Goal: Task Accomplishment & Management: Complete application form

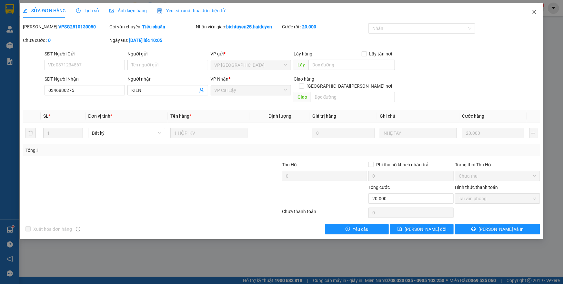
click at [534, 11] on icon "close" at bounding box center [534, 11] width 5 height 5
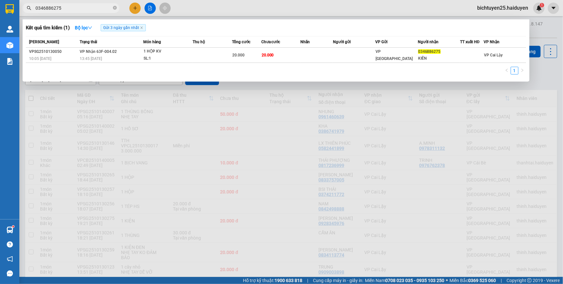
click at [95, 8] on input "0346886275" at bounding box center [73, 8] width 76 height 7
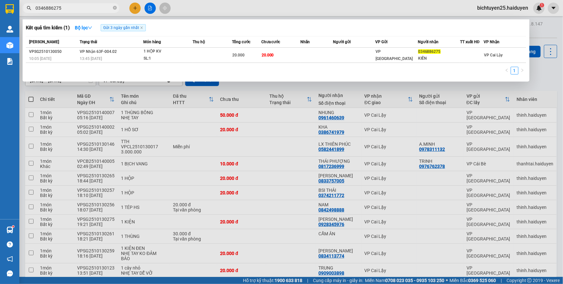
click at [95, 8] on input "0346886275" at bounding box center [73, 8] width 76 height 7
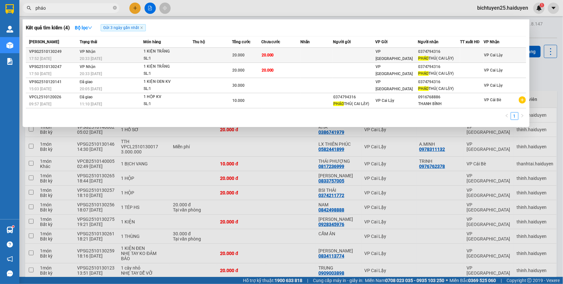
type input "pháo"
click at [309, 54] on td at bounding box center [316, 55] width 33 height 15
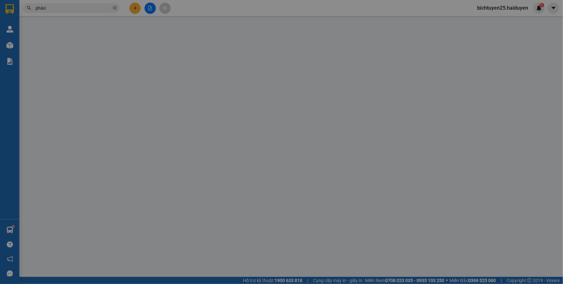
type input "0374794316"
type input "PHÁO THỦ( CAI LẬY)"
type input "0"
type input "20.000"
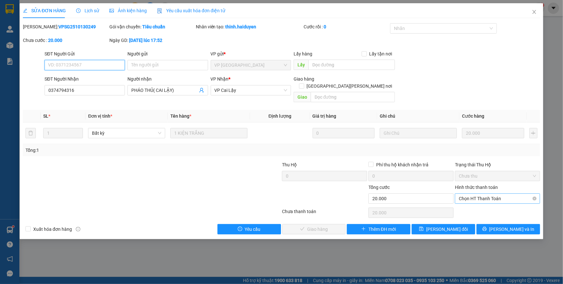
click at [486, 194] on span "Chọn HT Thanh Toán" at bounding box center [497, 199] width 77 height 10
click at [482, 203] on div "Tại văn phòng" at bounding box center [497, 204] width 77 height 7
type input "0"
click at [329, 226] on span "[PERSON_NAME] và [PERSON_NAME] hàng" at bounding box center [338, 229] width 87 height 7
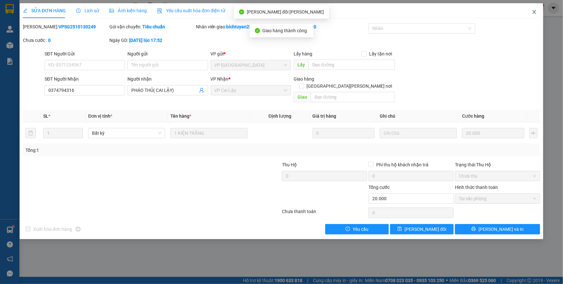
click at [533, 12] on icon "close" at bounding box center [534, 11] width 5 height 5
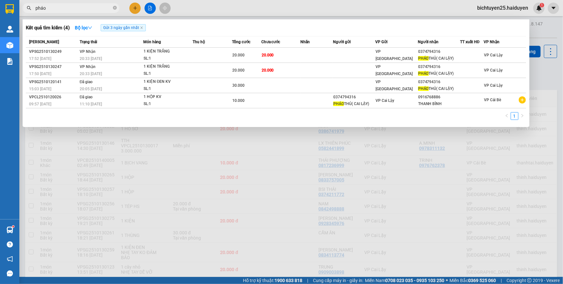
click at [84, 6] on input "pháo" at bounding box center [73, 8] width 76 height 7
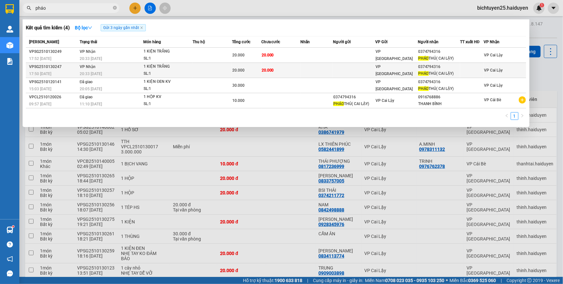
click at [333, 69] on td at bounding box center [354, 70] width 42 height 15
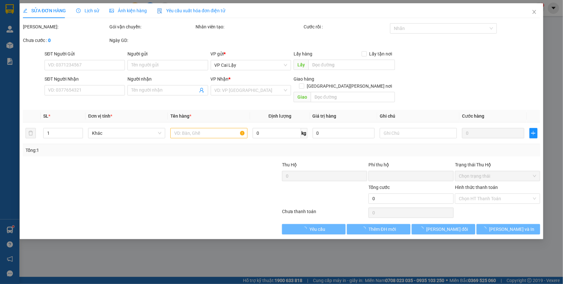
type input "0374794316"
type input "PHÁO THỦ( CAI LẬY)"
type input "0"
type input "20.000"
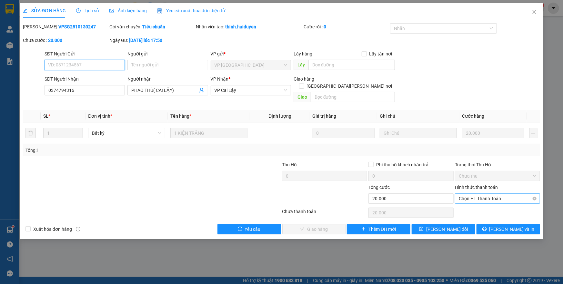
click at [498, 194] on span "Chọn HT Thanh Toán" at bounding box center [497, 199] width 77 height 10
click at [471, 209] on div "Tại văn phòng" at bounding box center [497, 204] width 85 height 10
type input "0"
click at [336, 224] on button "[PERSON_NAME] và [PERSON_NAME] hàng" at bounding box center [314, 229] width 64 height 10
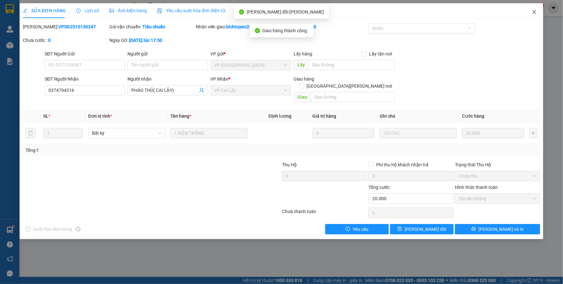
click at [534, 15] on icon "close" at bounding box center [534, 11] width 5 height 5
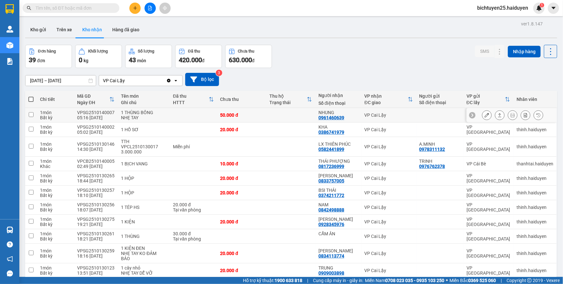
click at [485, 115] on icon at bounding box center [487, 115] width 5 height 5
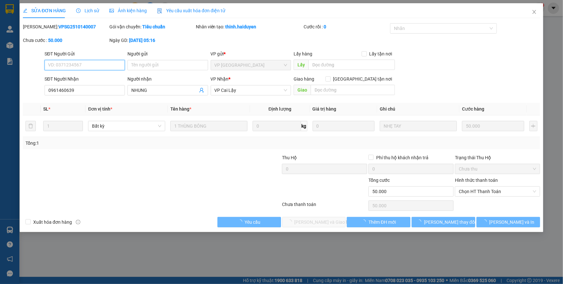
type input "0961460639"
type input "NHUNG"
type input "0"
type input "50.000"
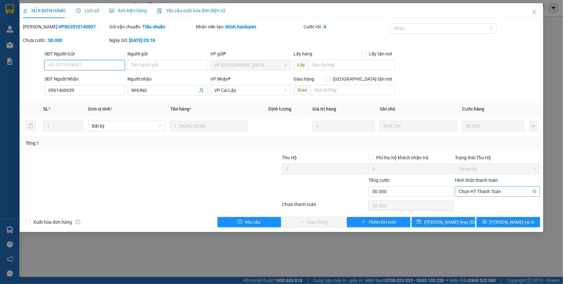
click at [488, 194] on span "Chọn HT Thanh Toán" at bounding box center [497, 192] width 77 height 10
click at [486, 205] on div "Tại văn phòng" at bounding box center [497, 204] width 77 height 7
type input "0"
click at [329, 221] on span "[PERSON_NAME] và [PERSON_NAME] hàng" at bounding box center [326, 222] width 62 height 7
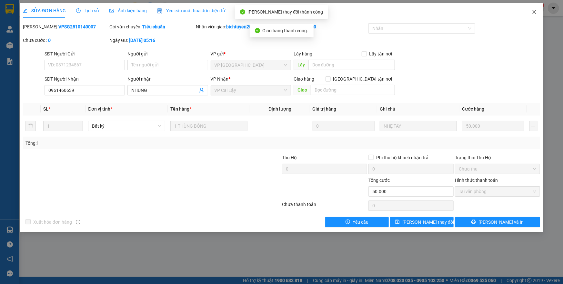
click at [533, 13] on icon "close" at bounding box center [534, 11] width 5 height 5
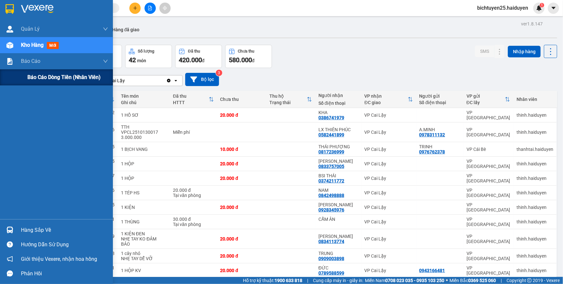
click at [37, 78] on span "Báo cáo dòng tiền (nhân viên)" at bounding box center [63, 77] width 73 height 8
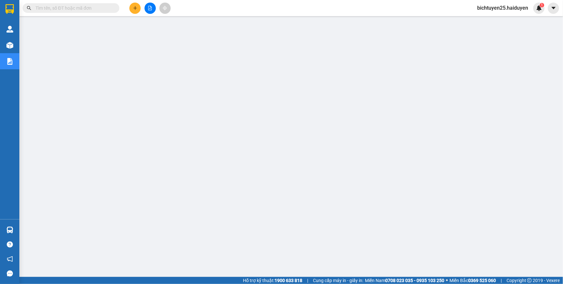
click at [64, 5] on input "text" at bounding box center [73, 8] width 76 height 7
click at [42, 7] on input "text" at bounding box center [73, 8] width 76 height 7
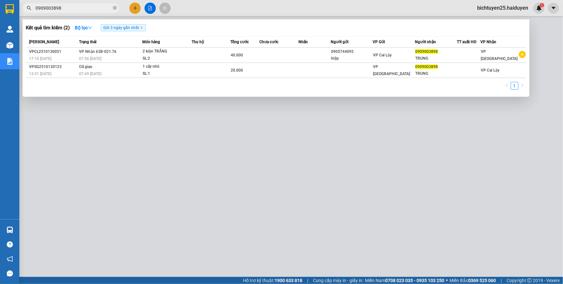
type input "0909003898"
click at [137, 8] on div at bounding box center [281, 142] width 563 height 284
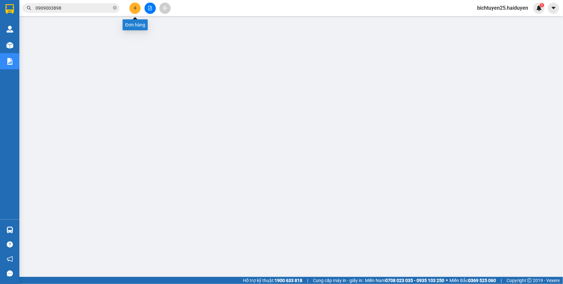
click at [136, 8] on icon "plus" at bounding box center [135, 8] width 4 height 0
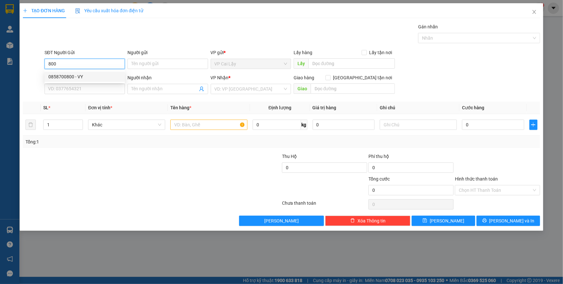
click at [88, 76] on div "0858700800 - VY" at bounding box center [84, 76] width 73 height 7
type input "0858700800"
type input "VY"
type input "0789557890"
type input "CHÚ ĐÔNG"
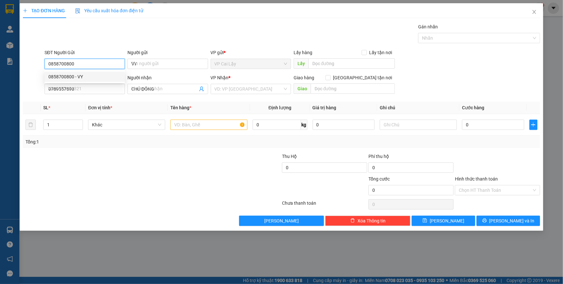
type input "20.000"
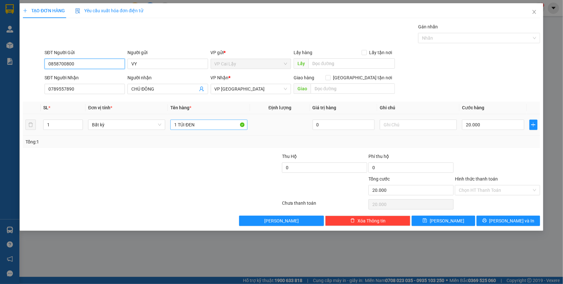
type input "0858700800"
click at [210, 120] on input "1 TÚI ĐEN" at bounding box center [208, 125] width 77 height 10
click at [207, 122] on input "1 TÚI ĐEN" at bounding box center [208, 125] width 77 height 10
type input "1 TÚI ĐỎ"
click at [491, 190] on input "Hình thức thanh toán" at bounding box center [495, 191] width 73 height 10
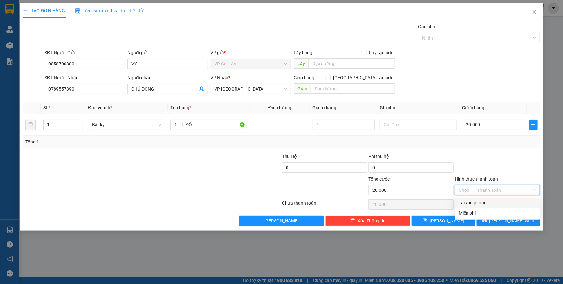
click at [491, 202] on div "Tại văn phòng" at bounding box center [497, 202] width 77 height 7
type input "0"
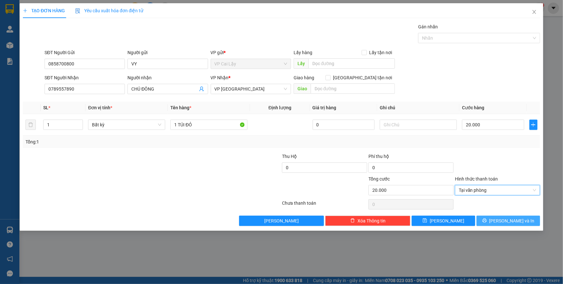
click at [495, 220] on button "[PERSON_NAME] và In" at bounding box center [509, 221] width 64 height 10
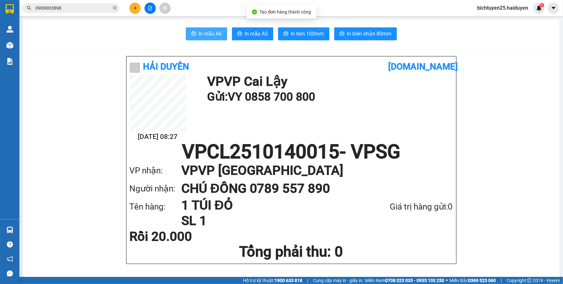
click at [199, 36] on span "In mẫu A6" at bounding box center [210, 34] width 23 height 8
click at [451, 32] on div "In mẫu A6 In mẫu A5 In tem 100mm In biên nhận 80mm" at bounding box center [291, 33] width 521 height 13
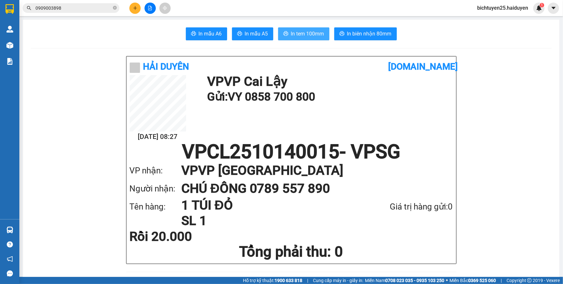
click at [309, 28] on button "In tem 100mm" at bounding box center [303, 33] width 51 height 13
click at [132, 9] on button at bounding box center [134, 8] width 11 height 11
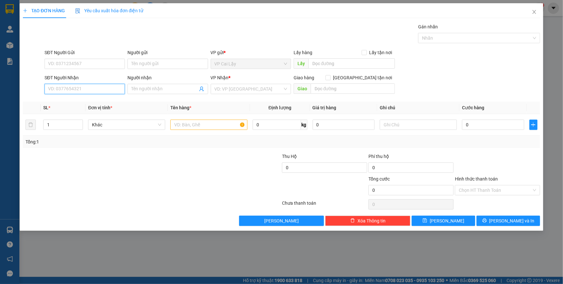
click at [77, 86] on input "SĐT Người Nhận" at bounding box center [85, 89] width 80 height 10
type input "0912450440"
click at [96, 102] on div "0912450440 - PHƯƠNG" at bounding box center [84, 101] width 73 height 7
type input "PHƯƠNG"
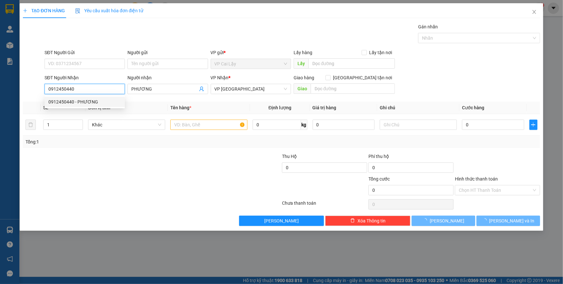
type input "30.000"
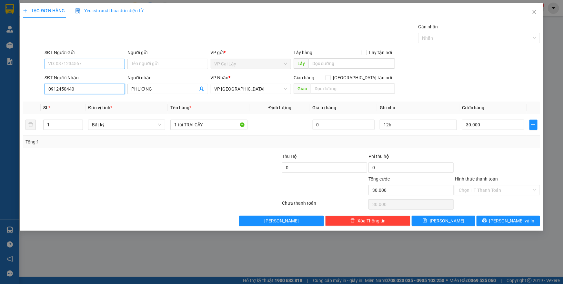
type input "0912450440"
click at [97, 66] on input "SĐT Người Gửi" at bounding box center [85, 64] width 80 height 10
click at [97, 77] on div "0378171810 - mai" at bounding box center [84, 76] width 73 height 7
type input "0378171810"
type input "mai"
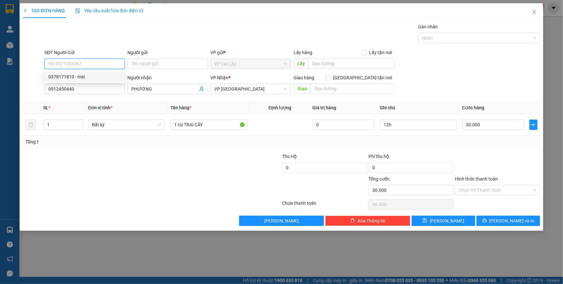
type input "cx minh hiếu"
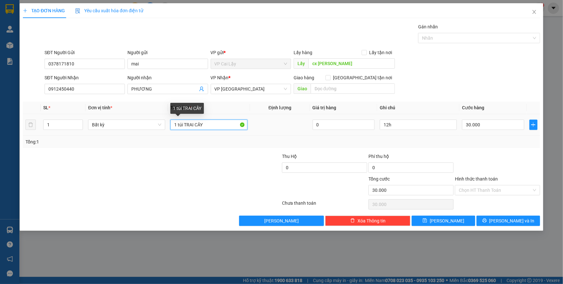
click at [182, 125] on input "1 túi TRAI CÂY" at bounding box center [208, 125] width 77 height 10
click at [183, 125] on input "1 túi TRAI CÂY" at bounding box center [208, 125] width 77 height 10
drag, startPoint x: 183, startPoint y: 123, endPoint x: 178, endPoint y: 123, distance: 5.2
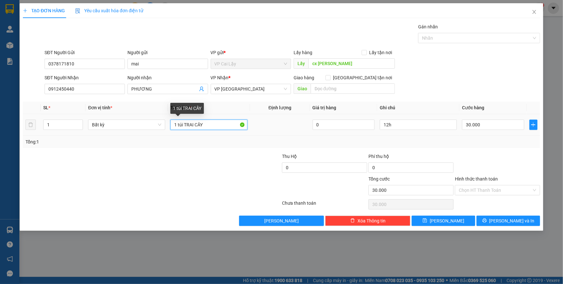
click at [178, 123] on input "1 túi TRAI CÂY" at bounding box center [208, 125] width 77 height 10
type input "1 THÙNG TRAI CÂY"
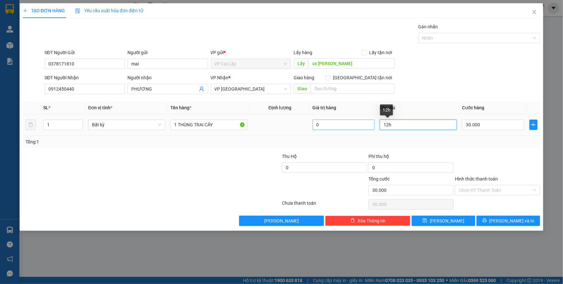
drag, startPoint x: 400, startPoint y: 127, endPoint x: 370, endPoint y: 123, distance: 29.9
click at [370, 123] on tr "1 Bất kỳ 1 THÙNG TRAI CÂY 0 12h 30.000" at bounding box center [281, 125] width 517 height 22
type input "9H"
click at [487, 126] on input "30.000" at bounding box center [493, 125] width 62 height 10
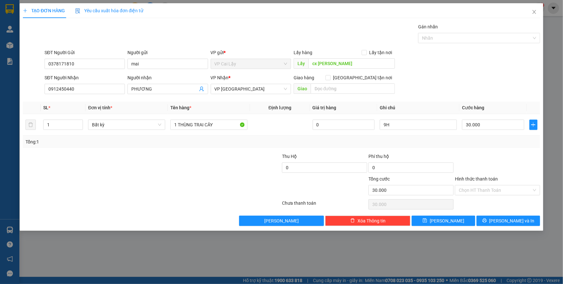
click at [488, 146] on div "Tổng: 1" at bounding box center [281, 142] width 517 height 12
click at [490, 187] on input "Hình thức thanh toán" at bounding box center [495, 191] width 73 height 10
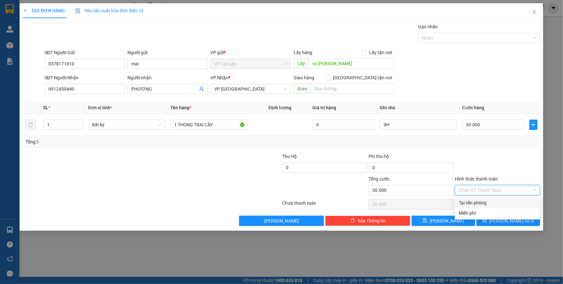
click at [490, 201] on div "Tại văn phòng" at bounding box center [497, 202] width 77 height 7
type input "0"
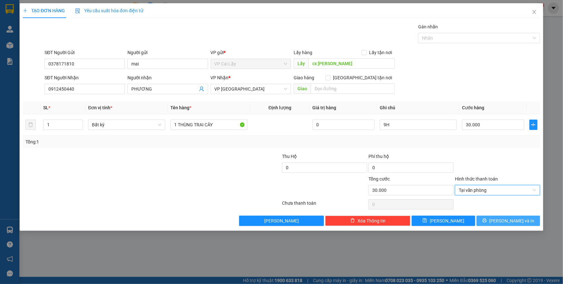
click at [513, 224] on span "[PERSON_NAME] và In" at bounding box center [512, 221] width 45 height 7
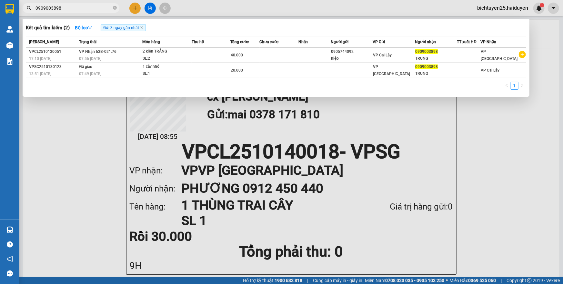
click at [38, 5] on input "0909003898" at bounding box center [73, 8] width 76 height 7
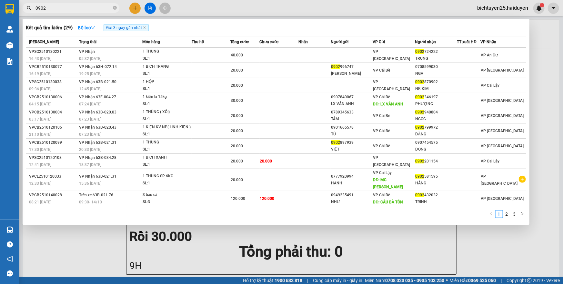
click at [68, 5] on input "0902" at bounding box center [73, 8] width 76 height 7
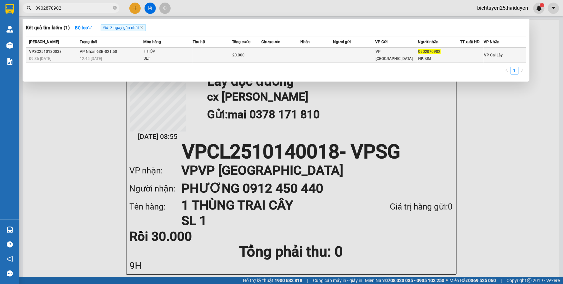
type input "0902870902"
click at [326, 57] on td at bounding box center [316, 55] width 33 height 15
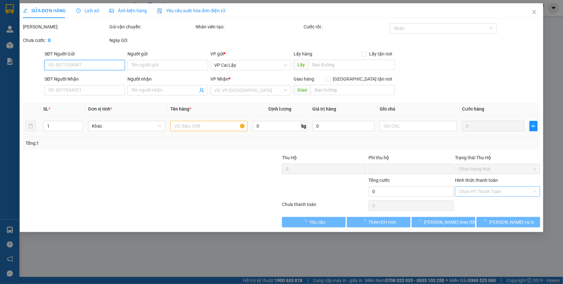
type input "0902870902"
type input "NK KIM"
type input "0"
type input "20.000"
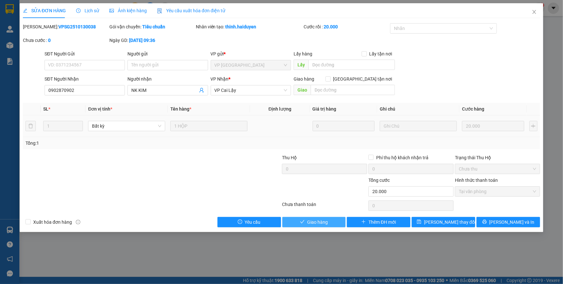
click at [328, 224] on span "Giao hàng" at bounding box center [317, 222] width 21 height 7
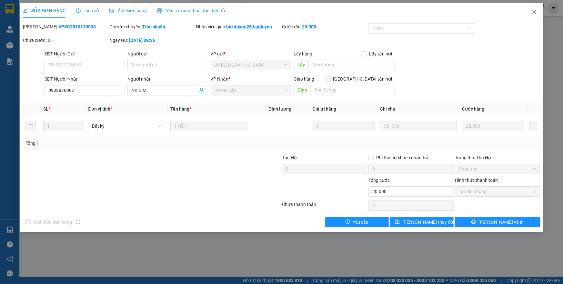
click at [535, 13] on icon "close" at bounding box center [534, 11] width 5 height 5
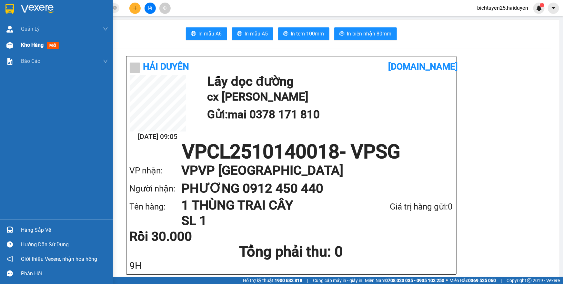
click at [22, 47] on span "Kho hàng" at bounding box center [32, 45] width 23 height 6
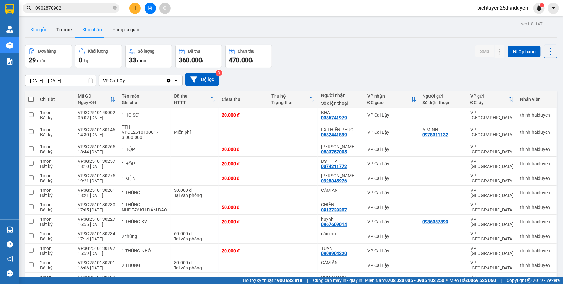
click at [41, 32] on button "Kho gửi" at bounding box center [38, 29] width 26 height 15
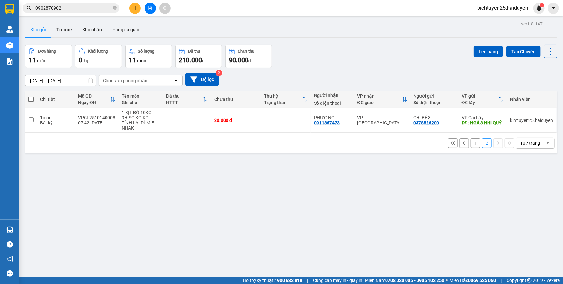
click at [471, 138] on button "1" at bounding box center [476, 143] width 10 height 10
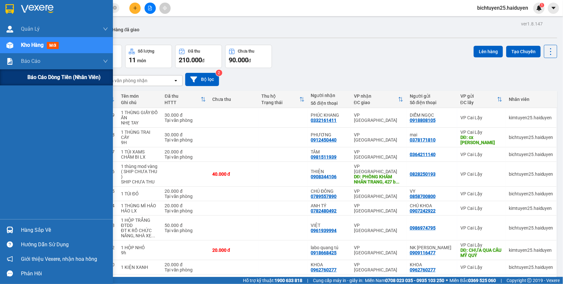
click at [21, 79] on div "Báo cáo dòng tiền (nhân viên)" at bounding box center [56, 77] width 113 height 16
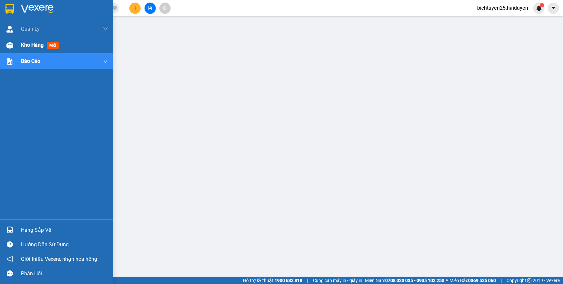
click at [26, 49] on div "Kho hàng mới" at bounding box center [64, 45] width 87 height 16
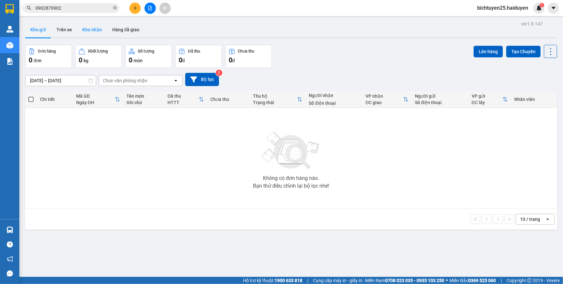
click at [91, 31] on button "Kho nhận" at bounding box center [92, 29] width 30 height 15
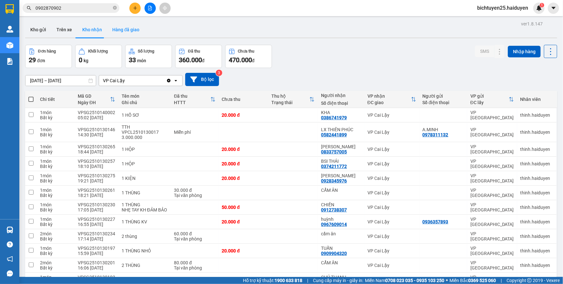
click at [117, 32] on button "Hàng đã giao" at bounding box center [125, 29] width 37 height 15
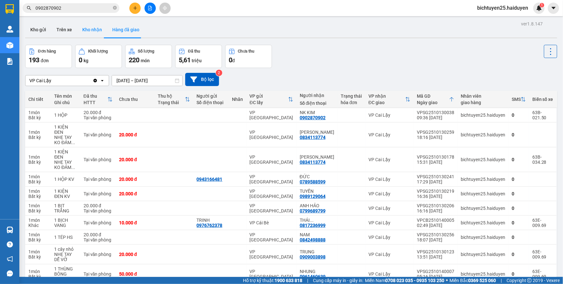
click at [94, 26] on button "Kho nhận" at bounding box center [92, 29] width 30 height 15
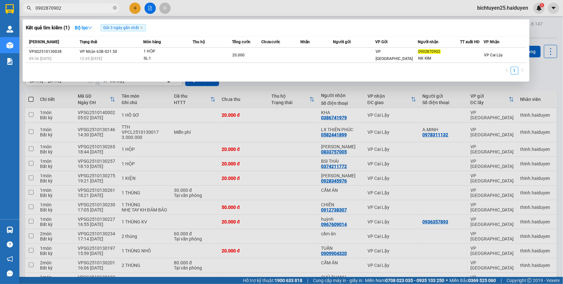
click at [108, 9] on input "0902870902" at bounding box center [73, 8] width 76 height 7
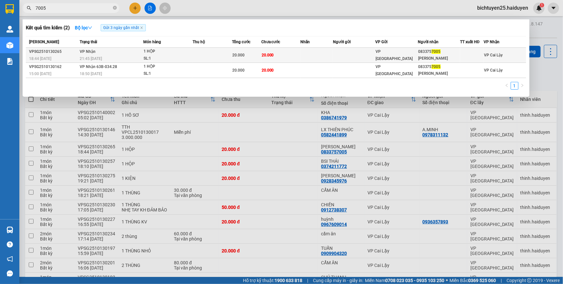
type input "7005"
click at [380, 57] on span "VP [GEOGRAPHIC_DATA]" at bounding box center [394, 55] width 37 height 12
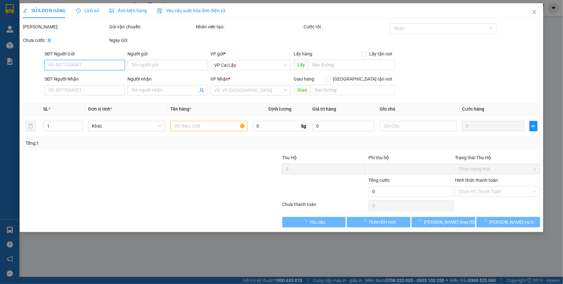
type input "0833757005"
type input "[PERSON_NAME]"
type input "0"
type input "20.000"
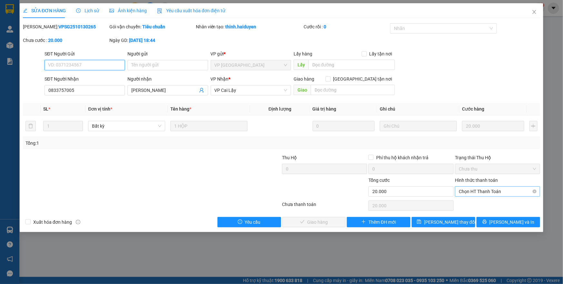
drag, startPoint x: 465, startPoint y: 181, endPoint x: 469, endPoint y: 194, distance: 13.0
click at [469, 194] on span "Chọn HT Thanh Toán" at bounding box center [497, 192] width 77 height 10
click at [469, 204] on div "Tại văn phòng" at bounding box center [497, 204] width 77 height 7
click at [330, 226] on span "[PERSON_NAME] và [PERSON_NAME] hàng" at bounding box center [326, 222] width 62 height 7
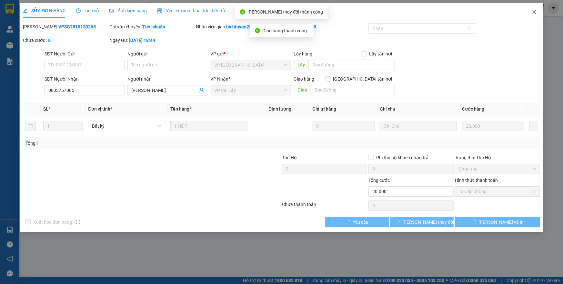
click at [535, 13] on icon "close" at bounding box center [534, 12] width 4 height 4
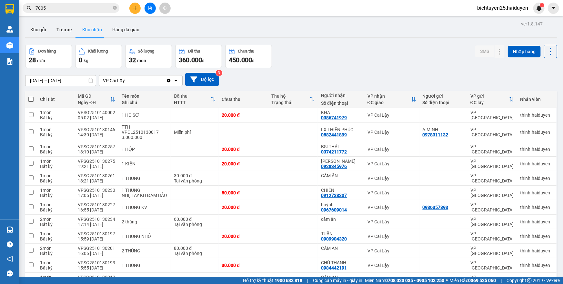
click at [108, 7] on input "7005" at bounding box center [73, 8] width 76 height 7
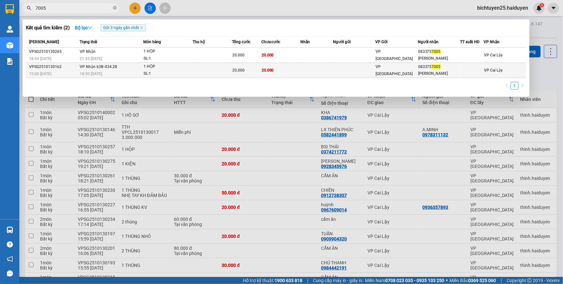
click at [124, 68] on td "VP Nhận 63B-034.28 18:50 - 13/10" at bounding box center [110, 70] width 65 height 15
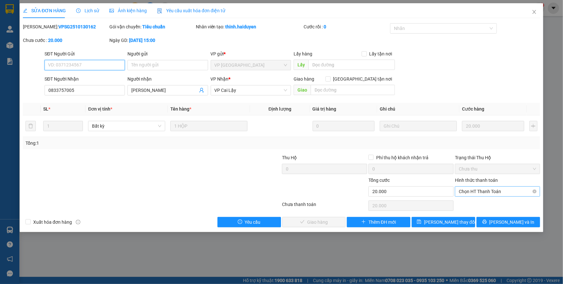
click at [489, 190] on span "Chọn HT Thanh Toán" at bounding box center [497, 192] width 77 height 10
click at [486, 202] on div "Tại văn phòng" at bounding box center [497, 204] width 77 height 7
click at [340, 223] on button "[PERSON_NAME] và [PERSON_NAME] hàng" at bounding box center [314, 222] width 64 height 10
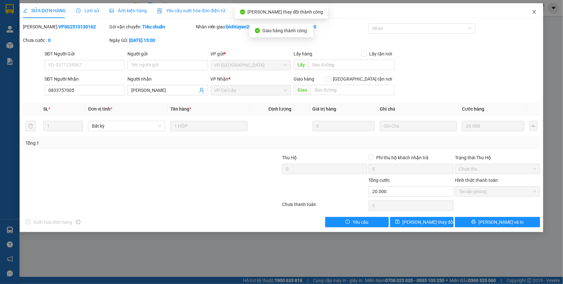
click at [533, 13] on icon "close" at bounding box center [534, 12] width 4 height 4
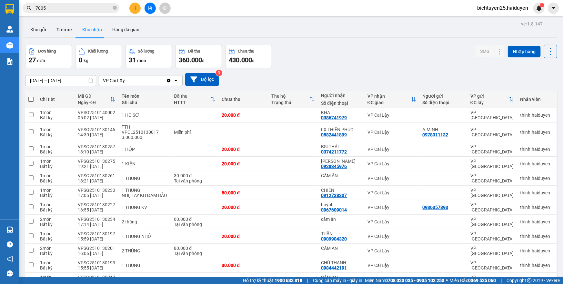
click at [95, 10] on input "7005" at bounding box center [73, 8] width 76 height 7
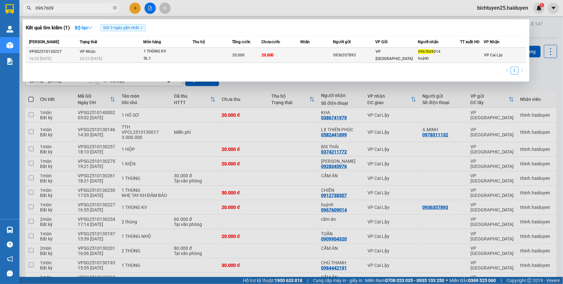
type input "0967609"
click at [222, 53] on td at bounding box center [212, 55] width 39 height 15
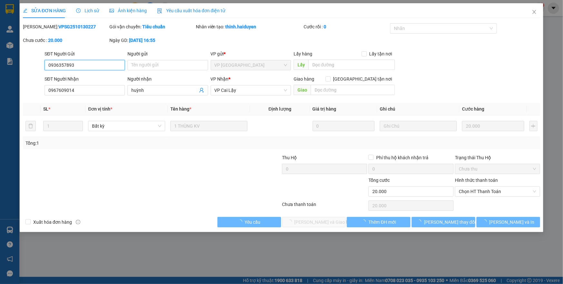
type input "0936357893"
type input "0967609014"
type input "huỳnh"
type input "0"
type input "20.000"
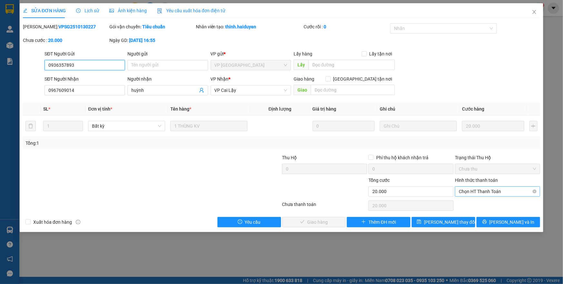
click at [498, 189] on span "Chọn HT Thanh Toán" at bounding box center [497, 192] width 77 height 10
click at [498, 199] on div "Total Paid Fee 0 Total UnPaid Fee 20.000 Cash Collection Total Fee Mã ĐH: VPSG2…" at bounding box center [281, 125] width 517 height 204
click at [475, 189] on span "Chọn HT Thanh Toán" at bounding box center [497, 192] width 77 height 10
click at [475, 203] on div "Tại văn phòng" at bounding box center [497, 204] width 77 height 7
type input "0"
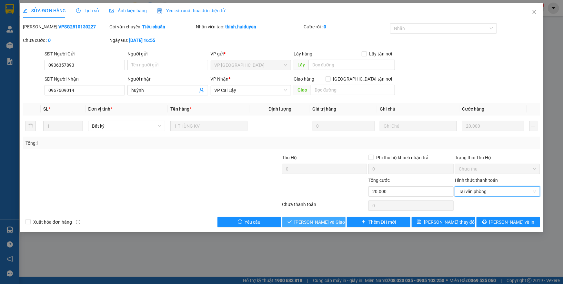
click at [335, 222] on span "[PERSON_NAME] và [PERSON_NAME] hàng" at bounding box center [326, 222] width 62 height 7
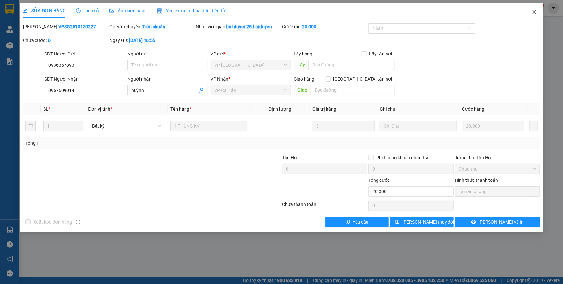
click at [535, 15] on span "Close" at bounding box center [534, 12] width 18 height 18
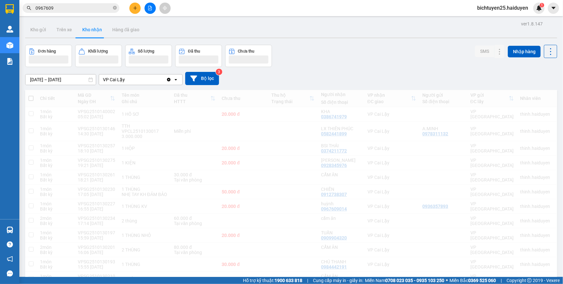
click at [533, 13] on div "bichtuyen25.haiduyen 1" at bounding box center [508, 8] width 73 height 11
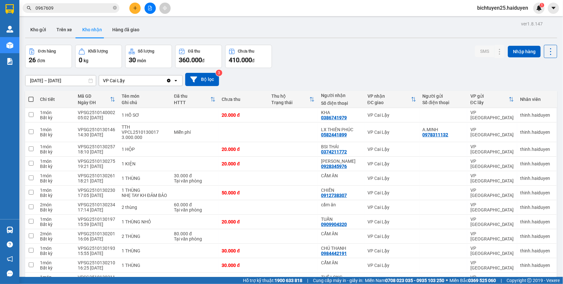
click at [77, 9] on input "0967609" at bounding box center [73, 8] width 76 height 7
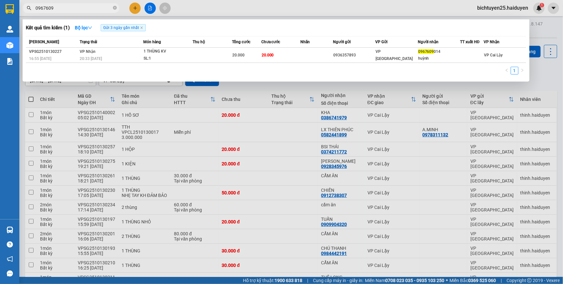
click at [77, 9] on input "0967609" at bounding box center [73, 8] width 76 height 7
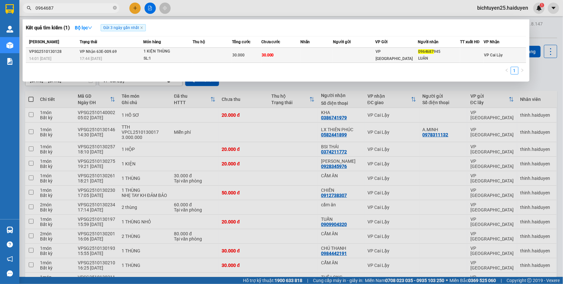
type input "0964687"
click at [254, 52] on div "30.000" at bounding box center [246, 55] width 29 height 7
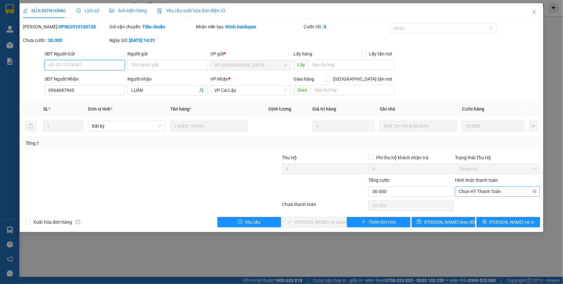
type input "0964687945"
type input "LUÂN"
type input "0"
type input "30.000"
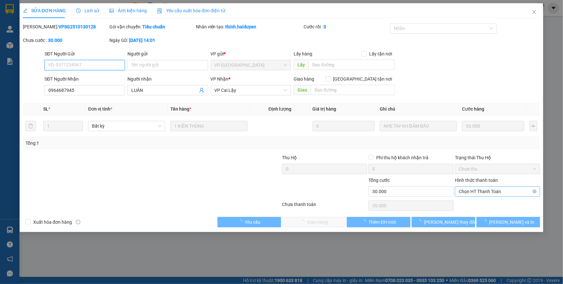
click at [496, 190] on span "Chọn HT Thanh Toán" at bounding box center [497, 192] width 77 height 10
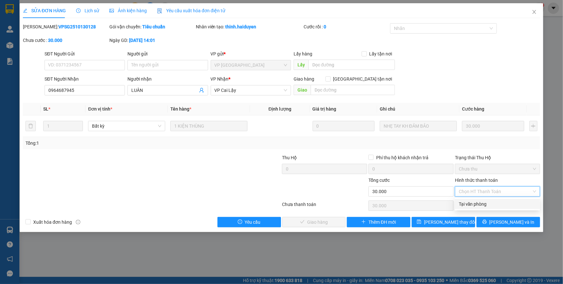
click at [491, 203] on div "Tại văn phòng" at bounding box center [497, 204] width 77 height 7
type input "0"
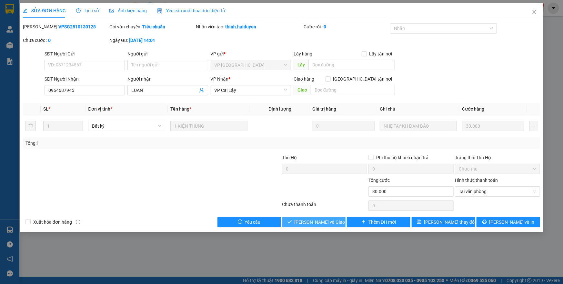
click at [326, 224] on span "[PERSON_NAME] và [PERSON_NAME] hàng" at bounding box center [326, 222] width 62 height 7
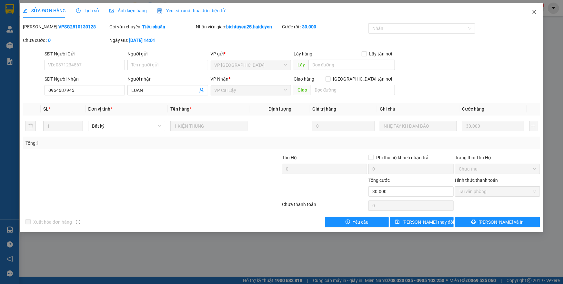
click at [535, 13] on icon "close" at bounding box center [534, 11] width 5 height 5
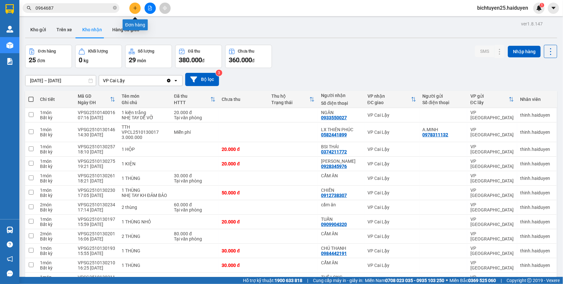
click at [137, 6] on icon "plus" at bounding box center [135, 8] width 5 height 5
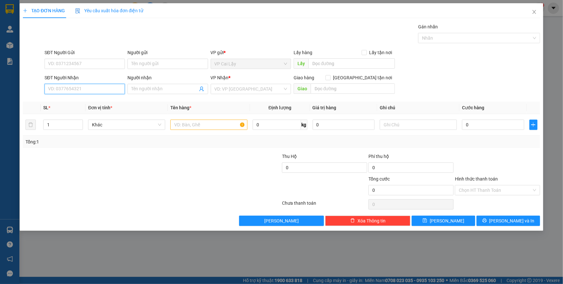
click at [83, 91] on input "SĐT Người Nhận" at bounding box center [85, 89] width 80 height 10
click at [88, 61] on input "SĐT Người Gửi" at bounding box center [85, 64] width 80 height 10
type input "0339512419"
type input "MY"
type input "0788970756"
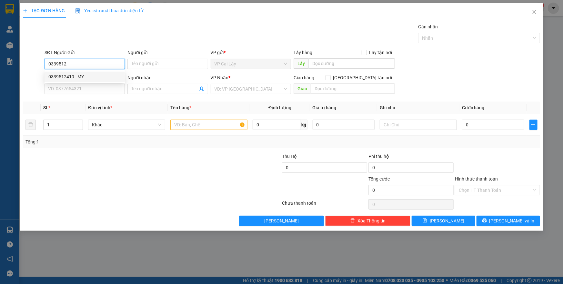
type input "rạp cưới sinh đôi"
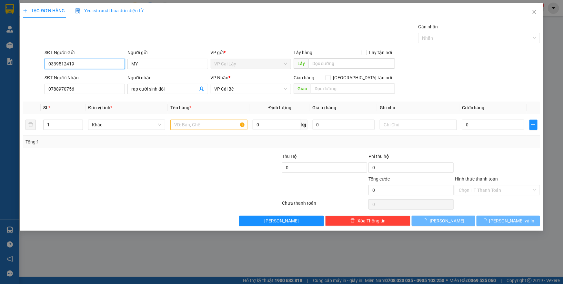
type input "20.000"
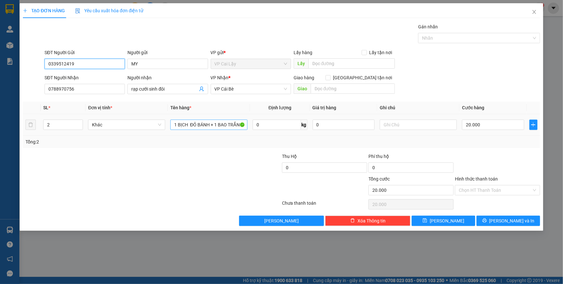
type input "0339512419"
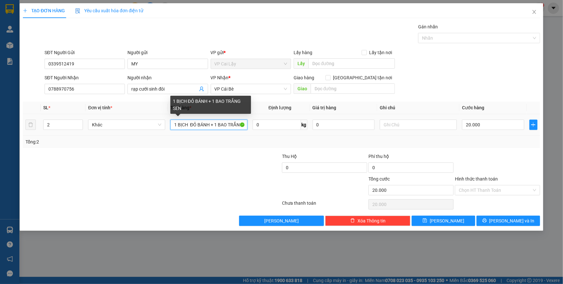
click at [207, 127] on input "1 BỊCH ĐỎ BÁNH + 1 BAO TRẮNG SEN" at bounding box center [208, 125] width 77 height 10
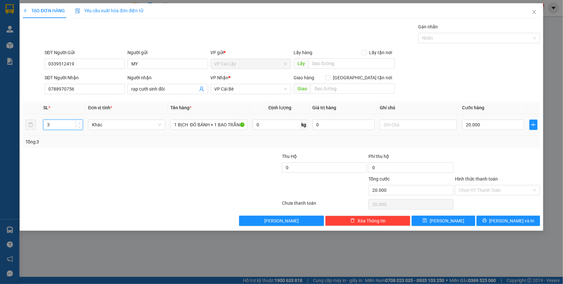
click at [77, 123] on span "Increase Value" at bounding box center [79, 123] width 7 height 6
type input "7"
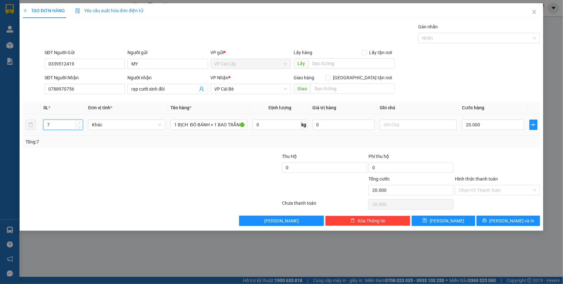
click at [77, 123] on span "Increase Value" at bounding box center [79, 123] width 7 height 6
click at [66, 123] on input "7" at bounding box center [63, 125] width 39 height 10
click at [66, 123] on input "number" at bounding box center [63, 125] width 39 height 10
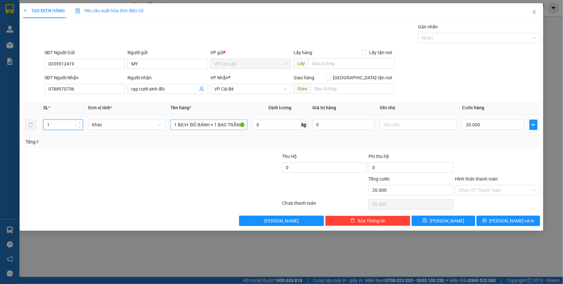
type input "1"
click at [186, 126] on input "1 BỊCH ĐỎ BÁNH + 1 BAO TRẮNG SEN" at bounding box center [208, 125] width 77 height 10
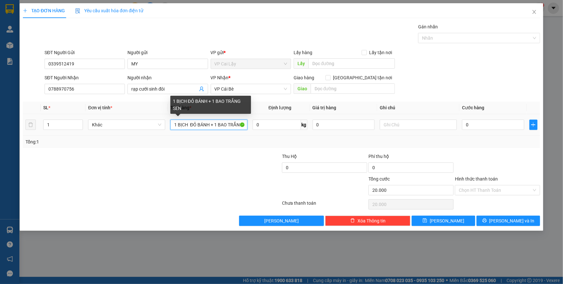
type input "0"
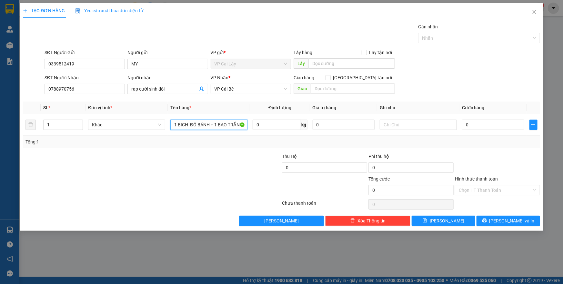
drag, startPoint x: 188, startPoint y: 123, endPoint x: 257, endPoint y: 138, distance: 71.0
click at [257, 138] on div "SL * Đơn vị tính * Tên hàng * Định lượng Giá trị hàng Ghi chú Cước hàng 1 Khác …" at bounding box center [281, 125] width 517 height 46
type input "1 BỊCH TRẮNG BÁNH PHU THÊ"
click at [492, 128] on input "0" at bounding box center [493, 125] width 62 height 10
type input "1"
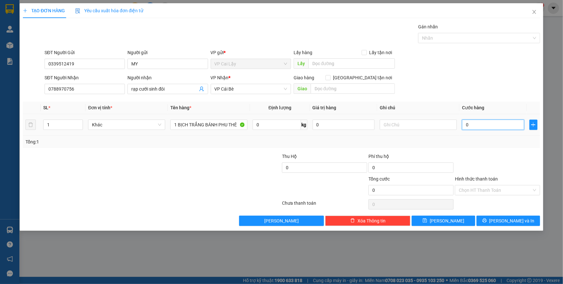
type input "1"
type input "10"
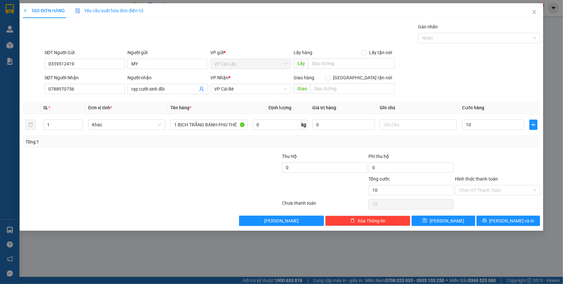
type input "10.000"
click at [492, 151] on div "Transit Pickup Surcharge Ids Transit Deliver Surcharge Ids Transit Deliver Surc…" at bounding box center [281, 124] width 517 height 203
click at [490, 192] on input "Hình thức thanh toán" at bounding box center [495, 191] width 73 height 10
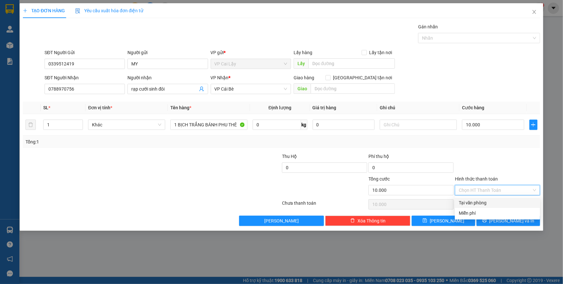
click at [486, 201] on div "Tại văn phòng" at bounding box center [497, 202] width 77 height 7
type input "0"
click at [520, 226] on div "TẠO ĐƠN HÀNG Yêu cầu xuất hóa đơn điện tử Transit Pickup Surcharge Ids Transit …" at bounding box center [282, 117] width 524 height 228
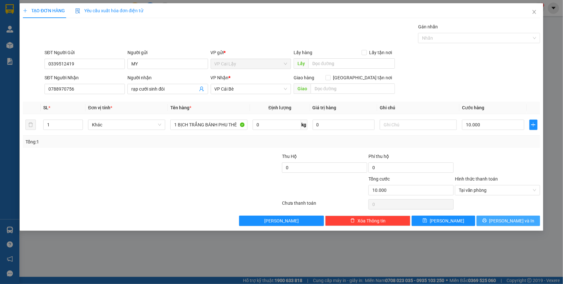
click at [515, 220] on span "[PERSON_NAME] và In" at bounding box center [512, 221] width 45 height 7
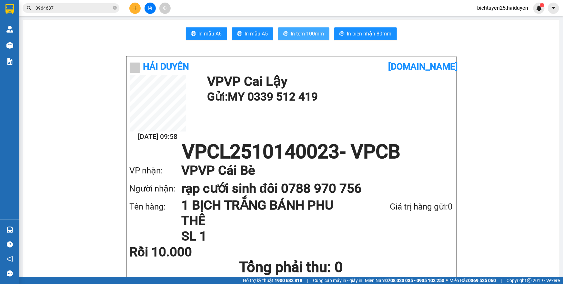
click at [310, 29] on button "In tem 100mm" at bounding box center [303, 33] width 51 height 13
